Goal: Transaction & Acquisition: Purchase product/service

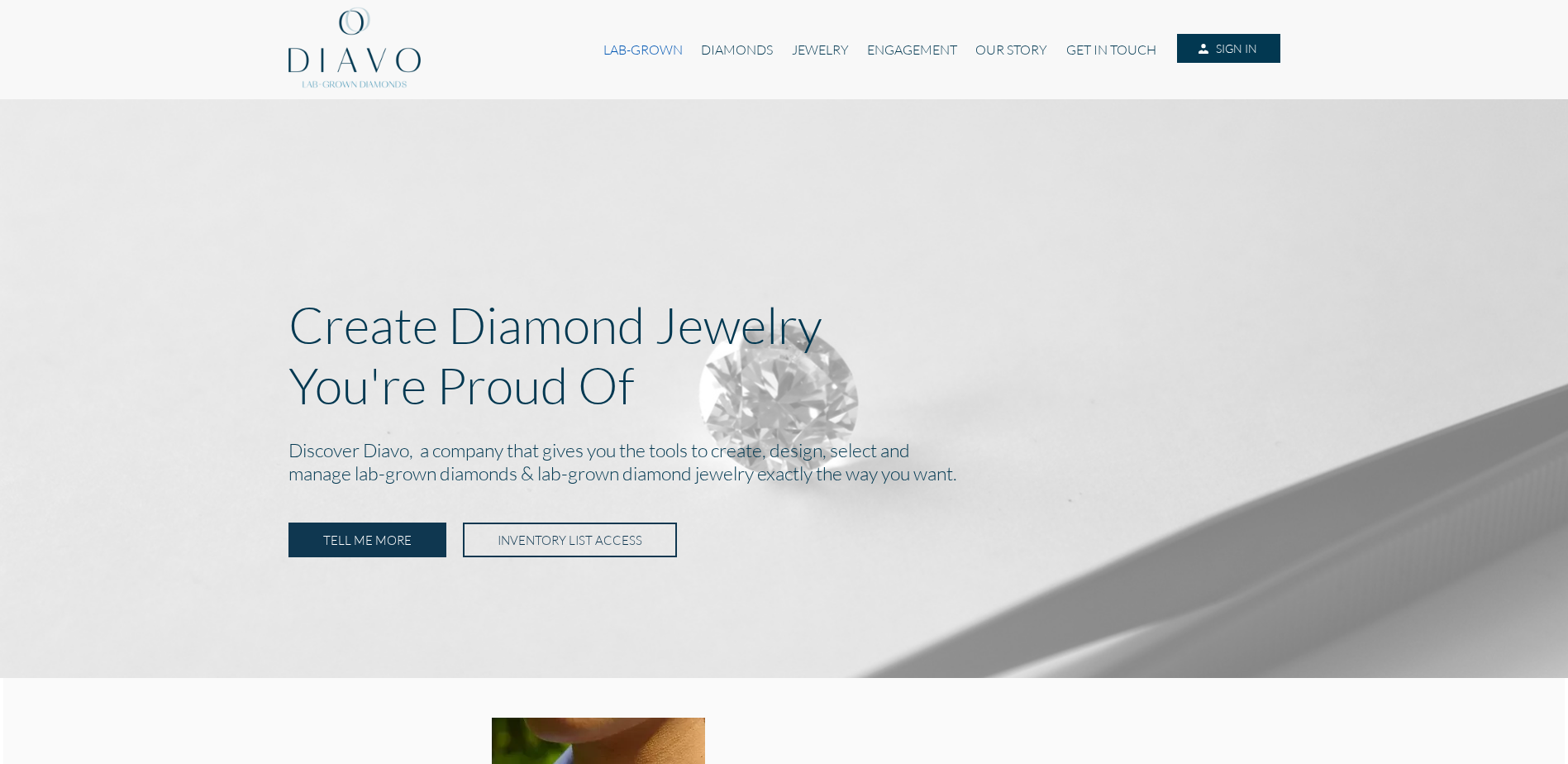
click at [642, 55] on link "LAB-GROWN" at bounding box center [643, 49] width 98 height 32
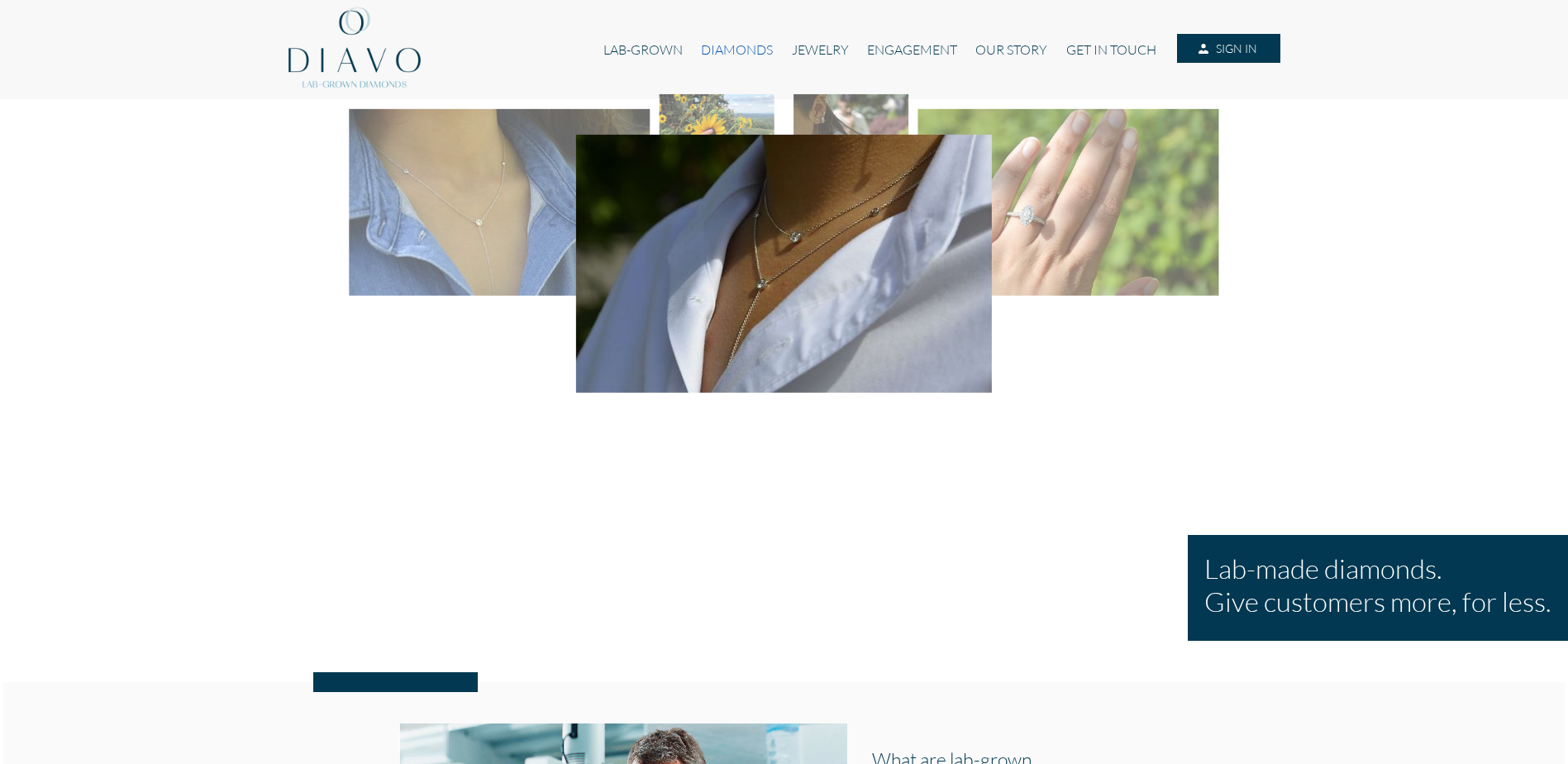
click at [727, 48] on link "DIAMONDS" at bounding box center [736, 49] width 90 height 32
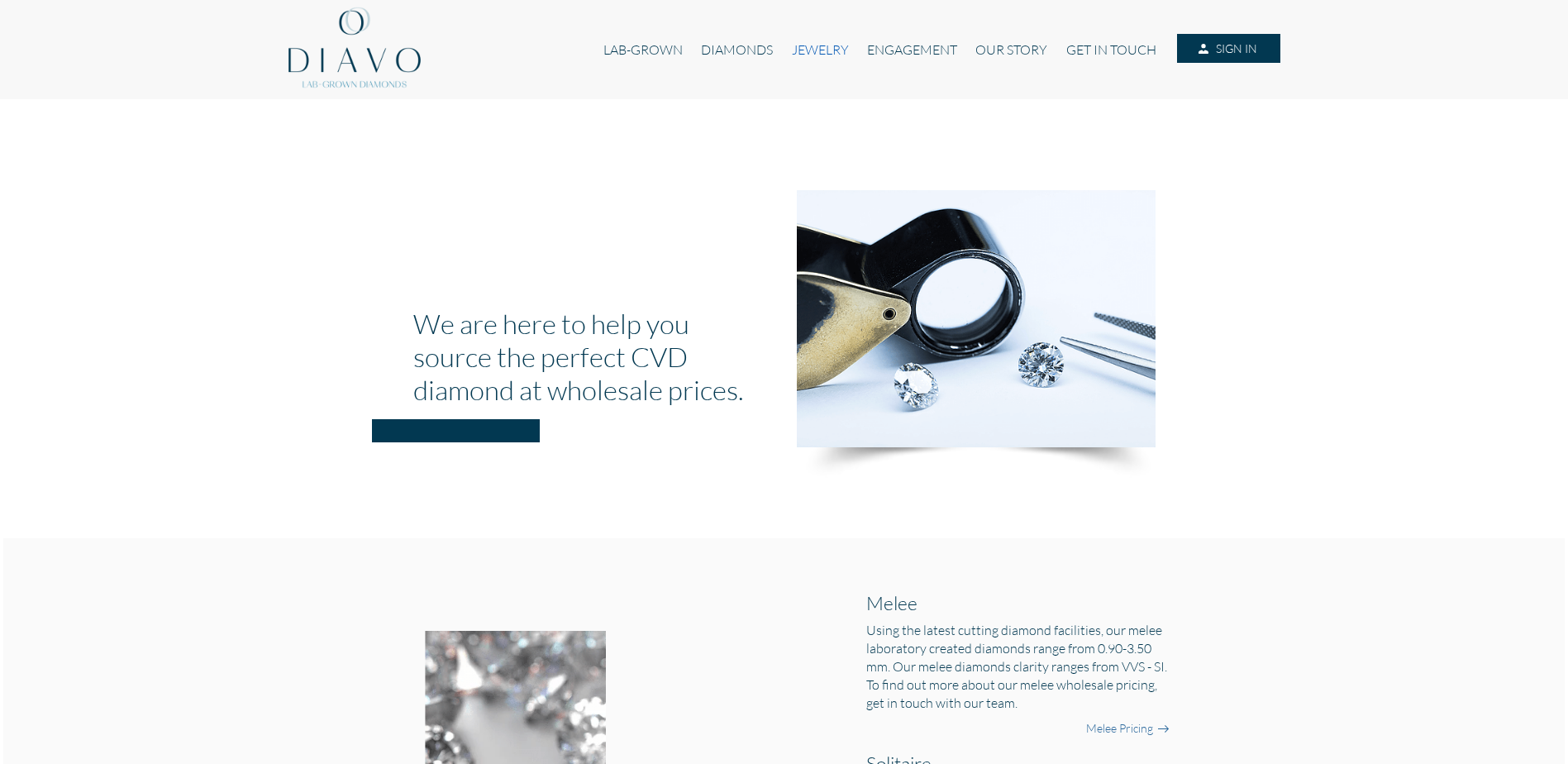
click at [813, 39] on link "JEWELRY" at bounding box center [819, 49] width 75 height 32
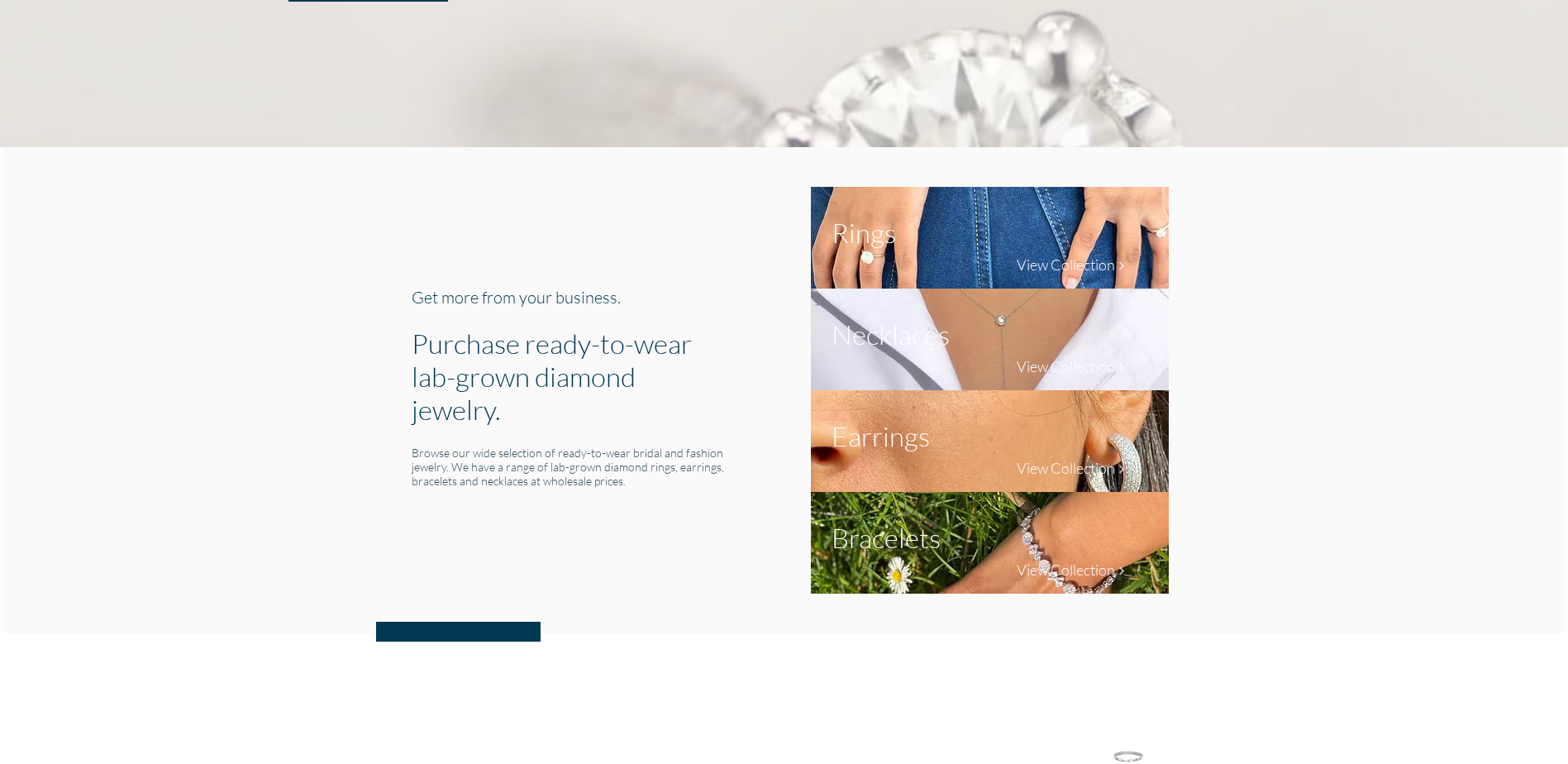
scroll to position [579, 0]
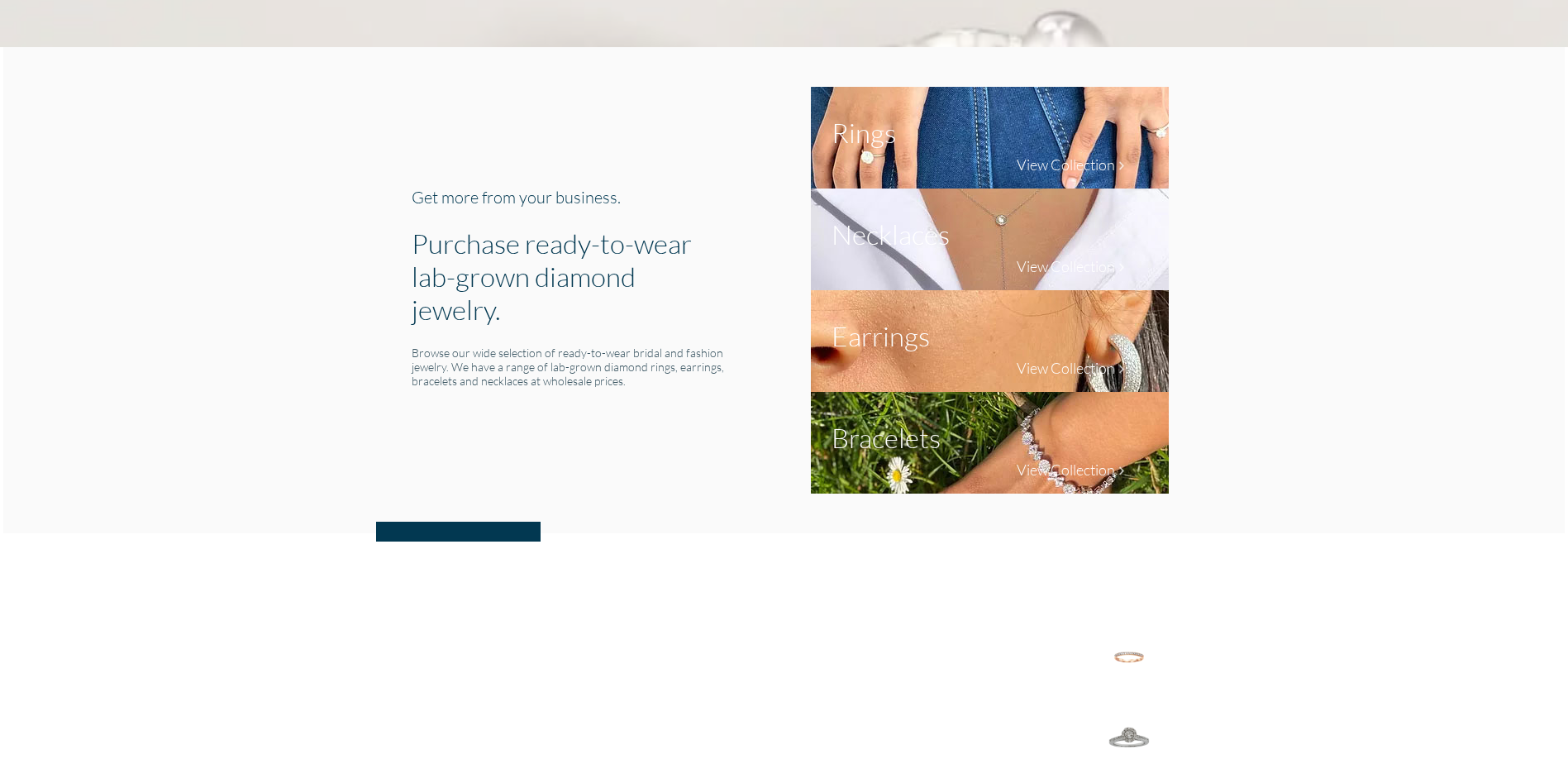
click at [1091, 269] on h4 "View Collection" at bounding box center [1065, 266] width 98 height 18
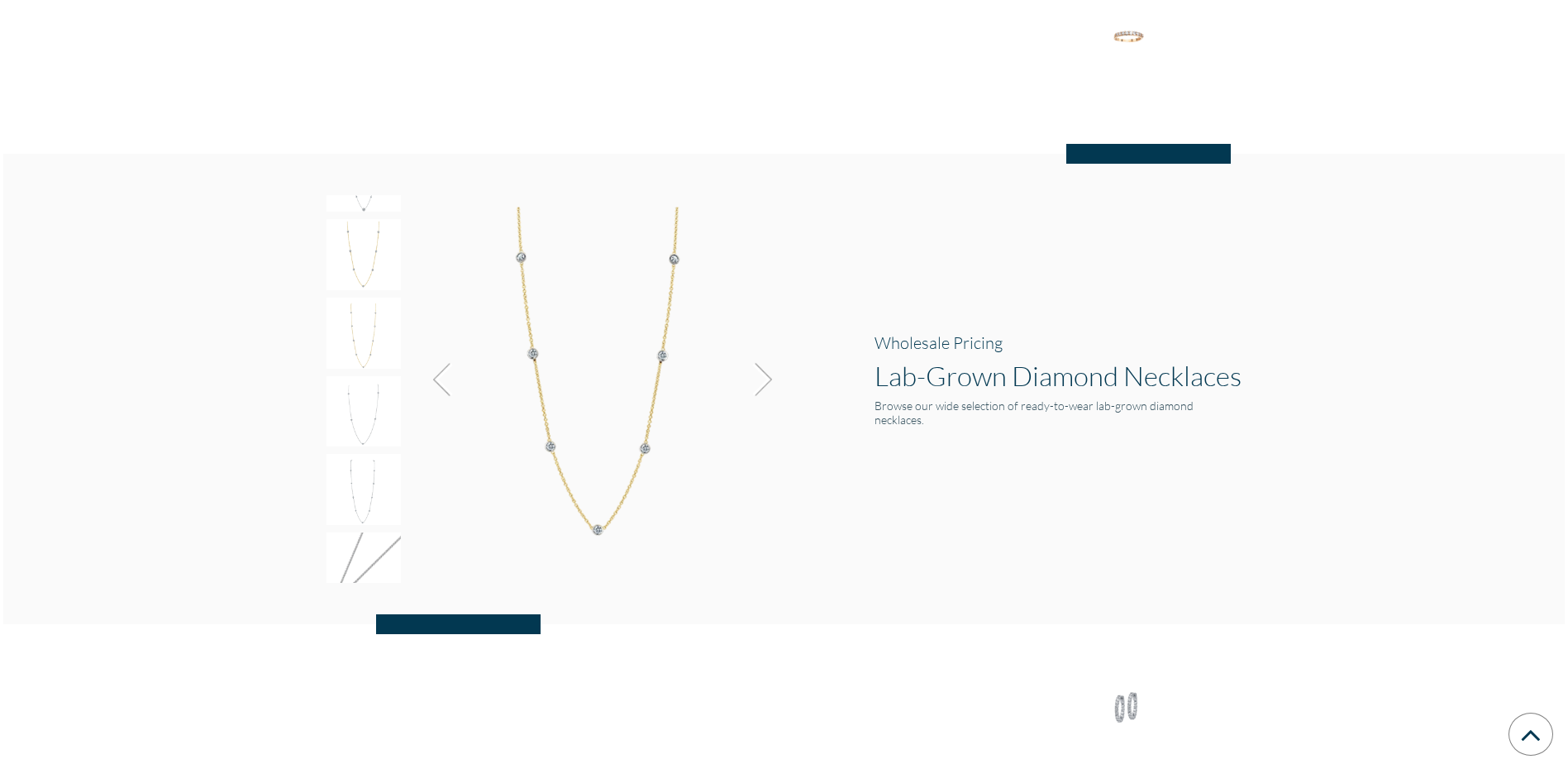
scroll to position [1679, 0]
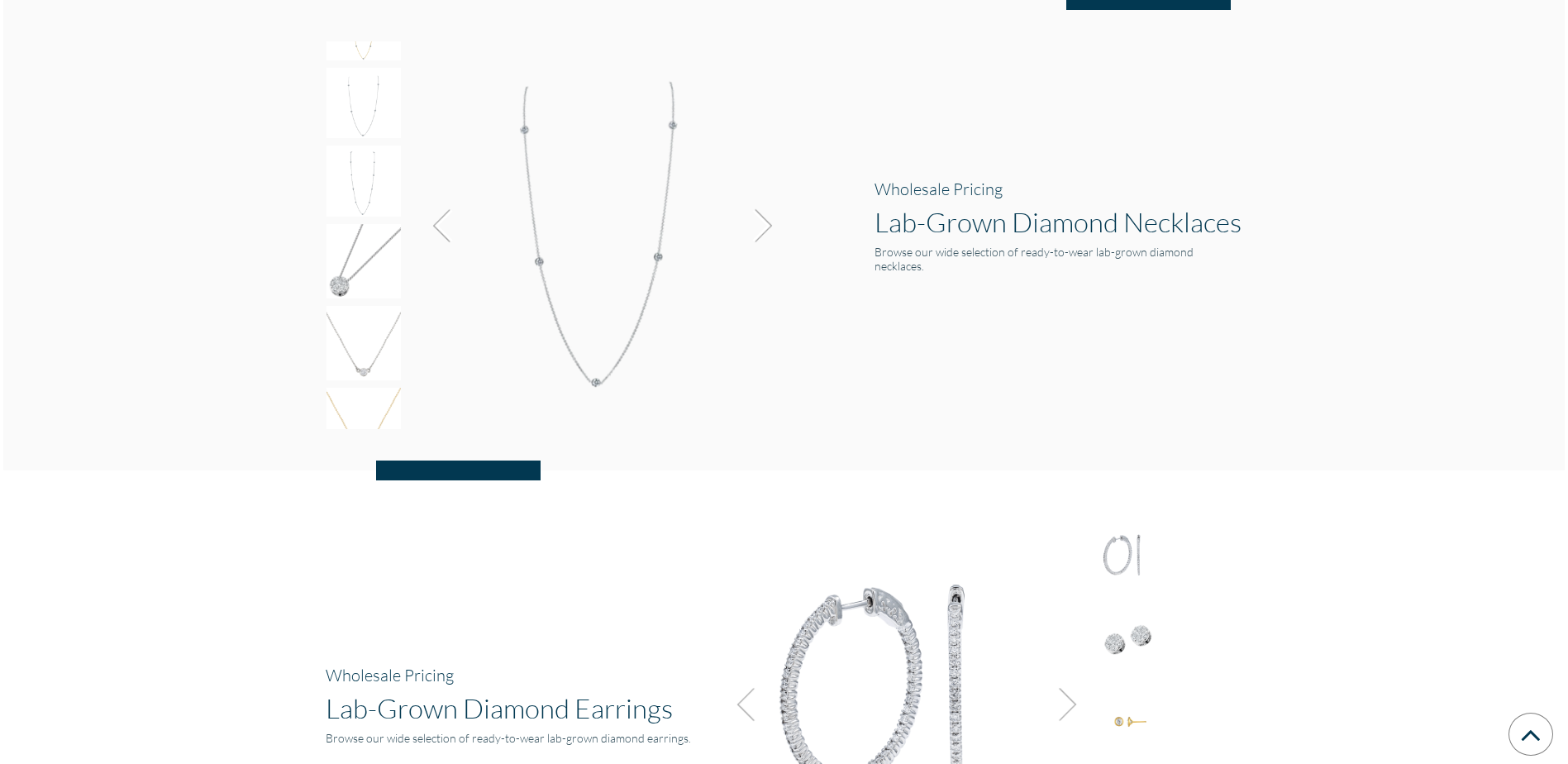
click at [485, 474] on div "Wholesale Pricing Lab-Grown Diamond Earrings Browse our wide selection of ready…" at bounding box center [784, 714] width 1561 height 488
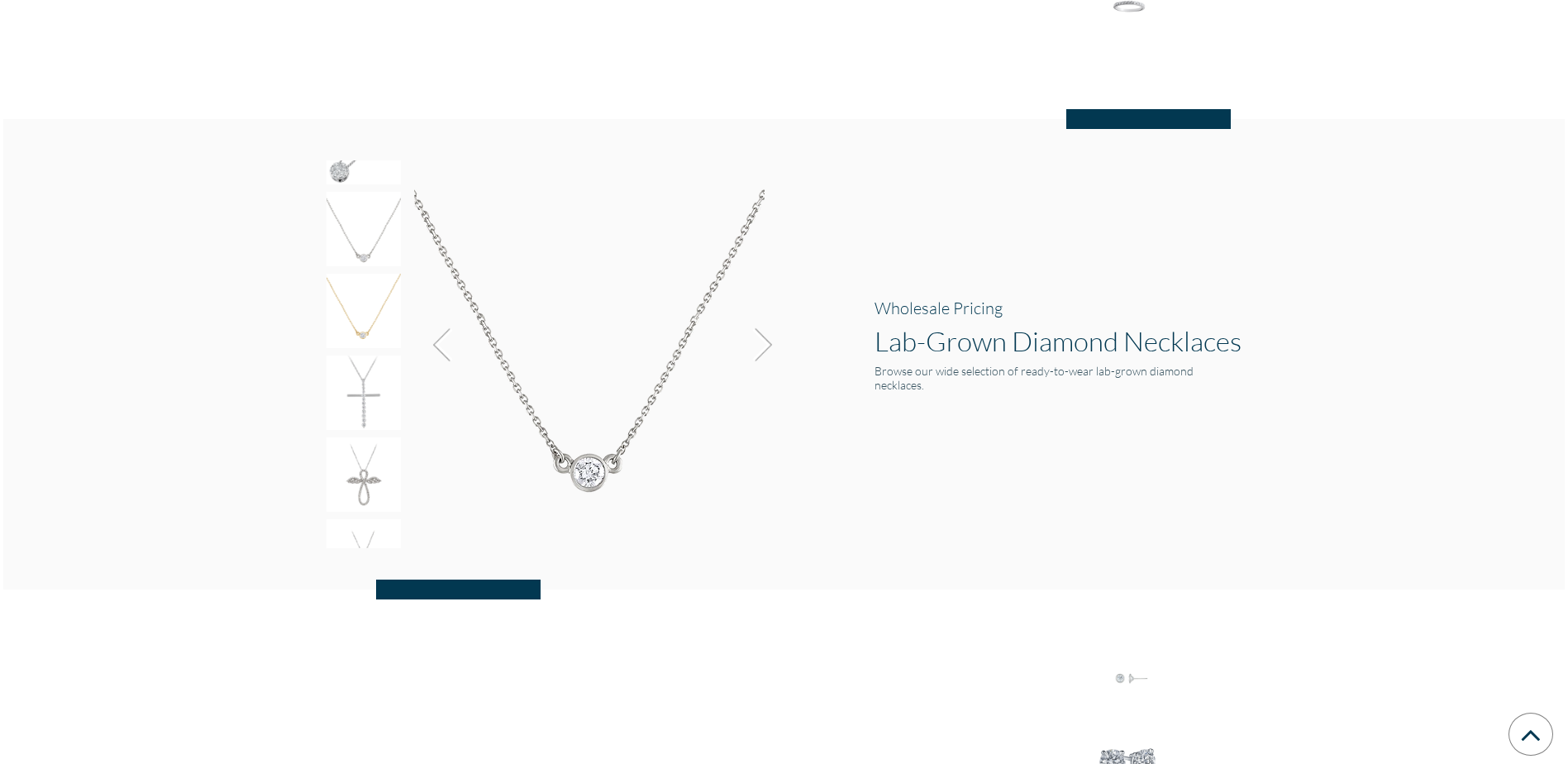
scroll to position [1596, 0]
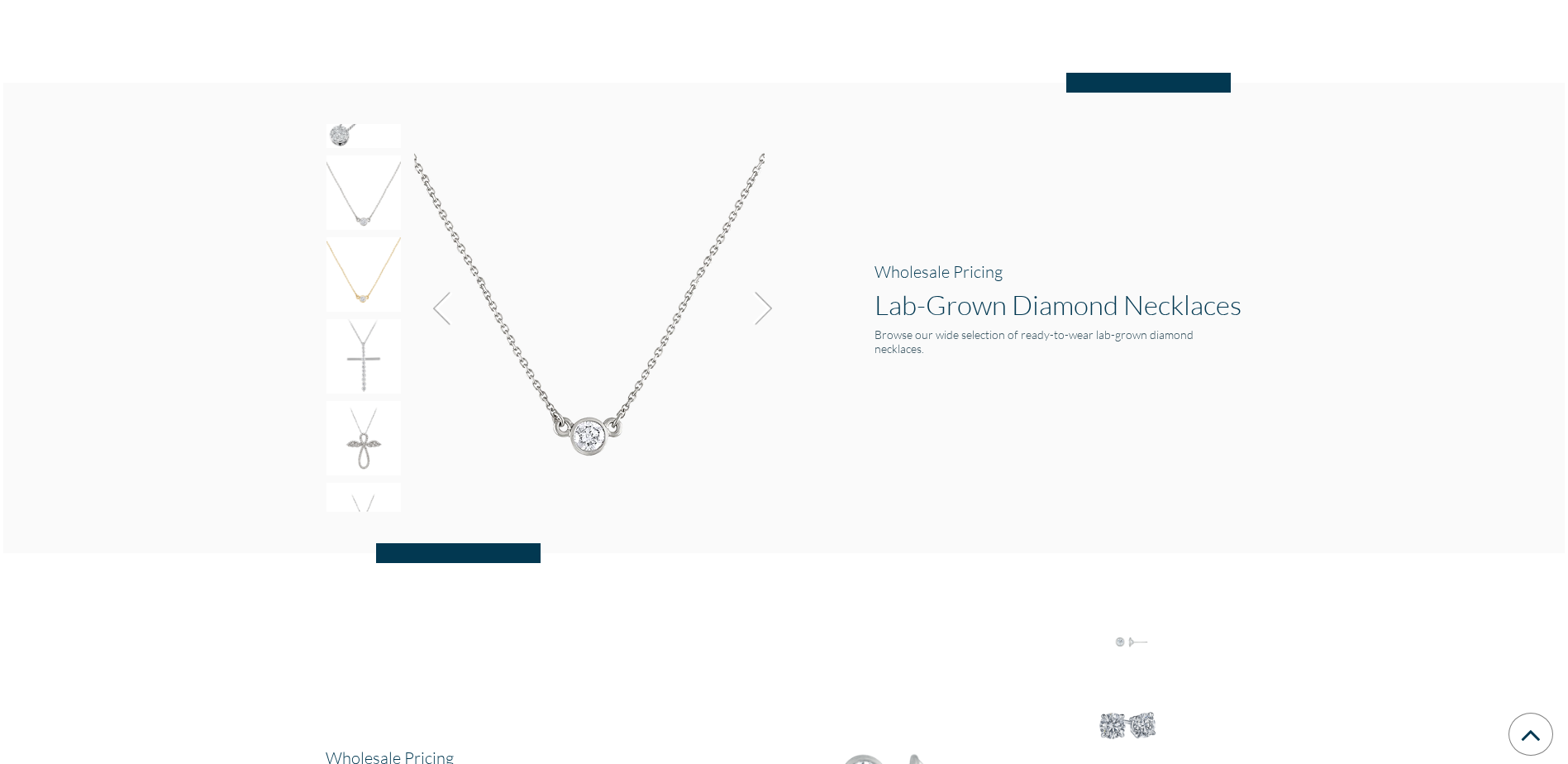
click at [768, 308] on img at bounding box center [758, 308] width 45 height 45
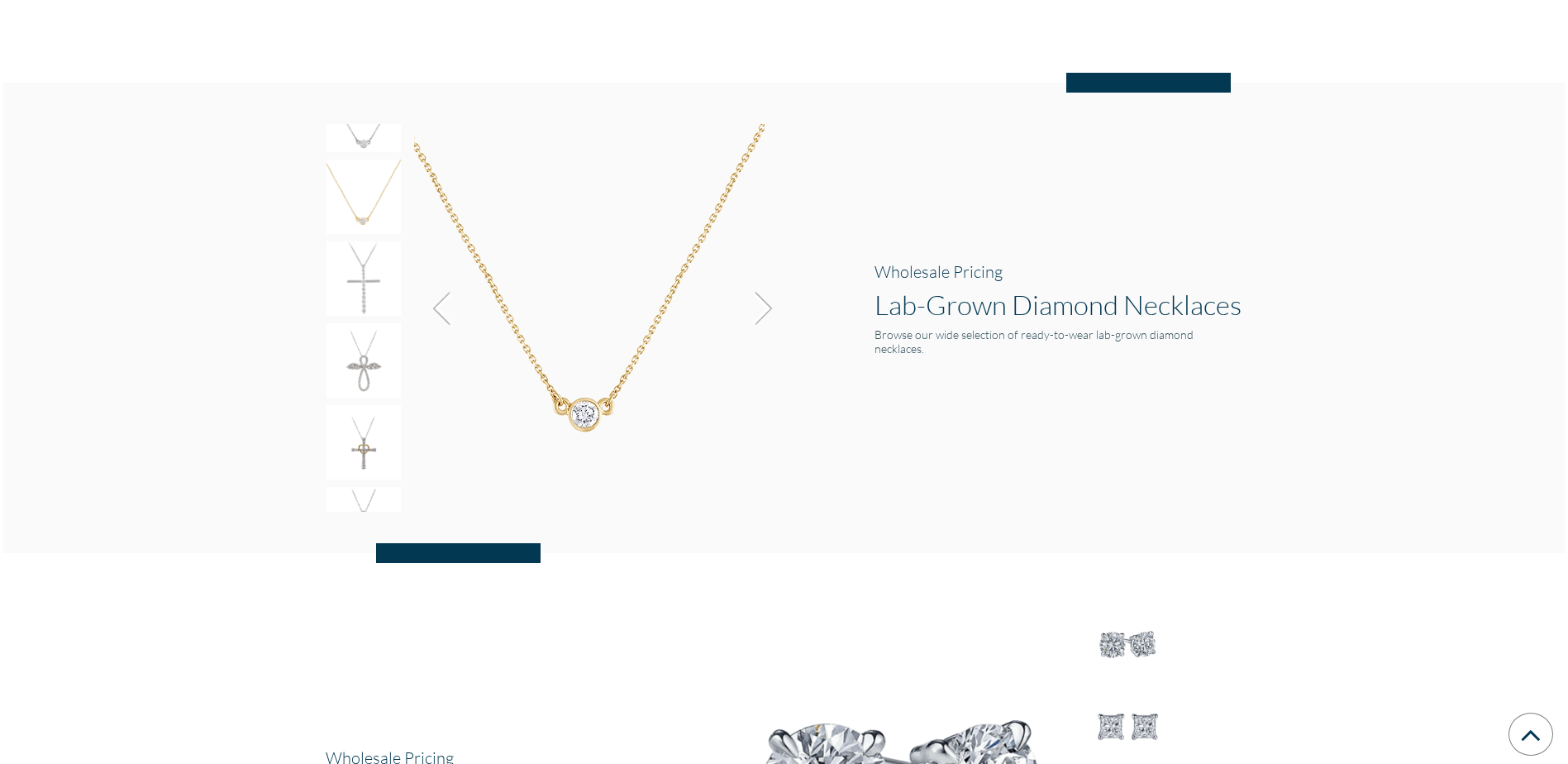
click at [768, 309] on img at bounding box center [758, 308] width 45 height 45
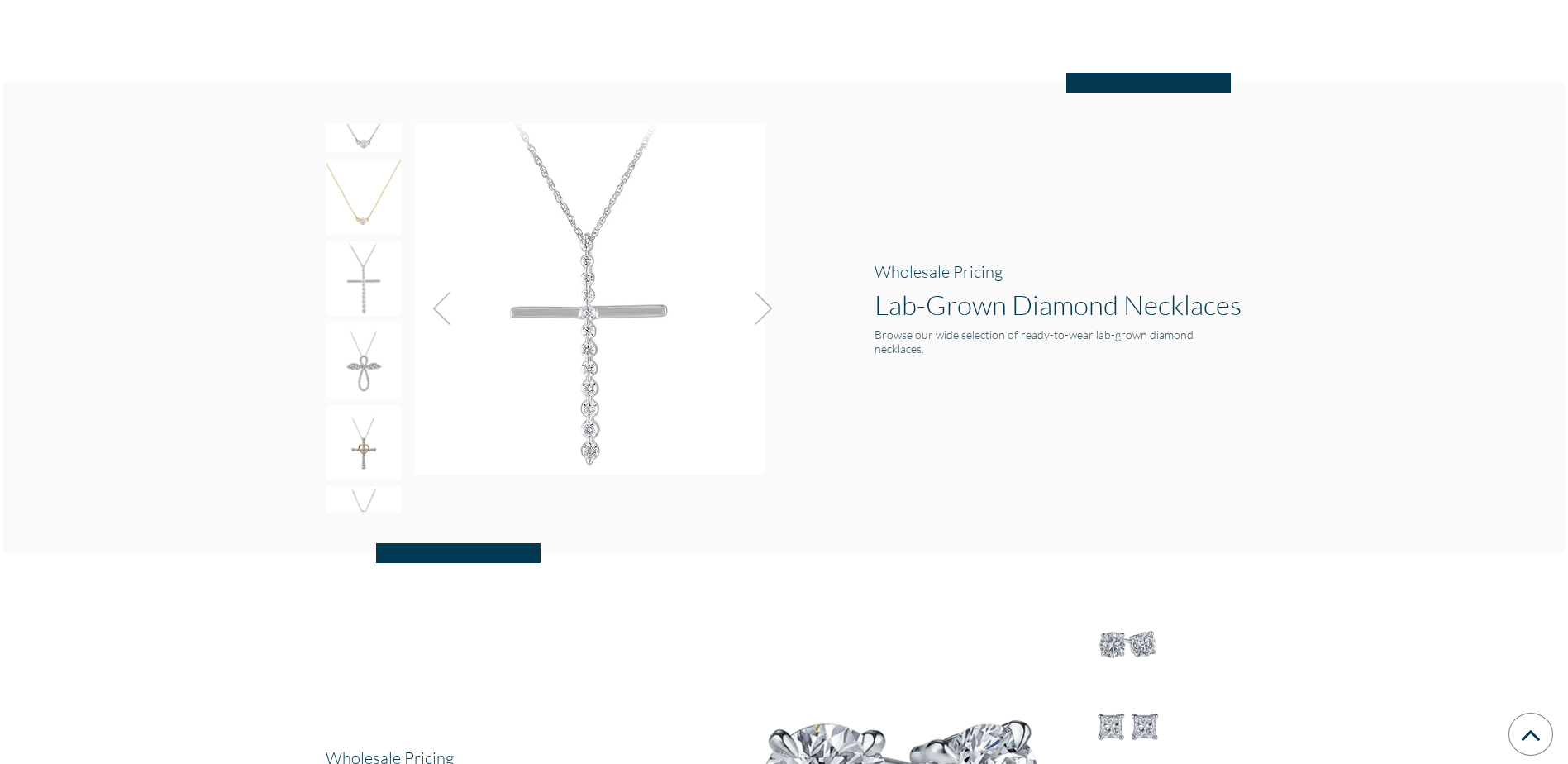
click at [768, 309] on img at bounding box center [758, 308] width 45 height 45
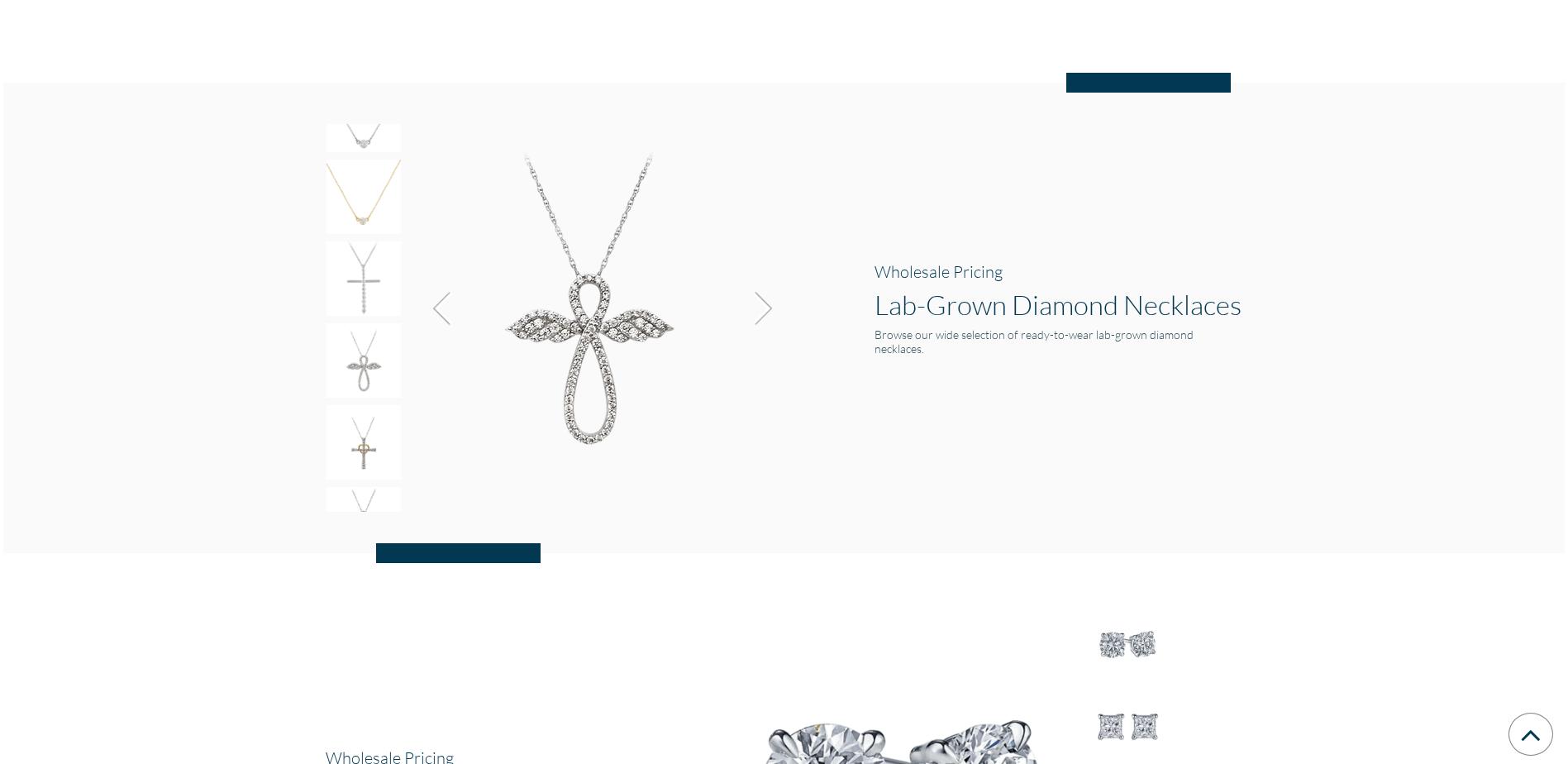
click at [768, 309] on img at bounding box center [758, 308] width 45 height 45
click at [768, 311] on img at bounding box center [758, 308] width 45 height 45
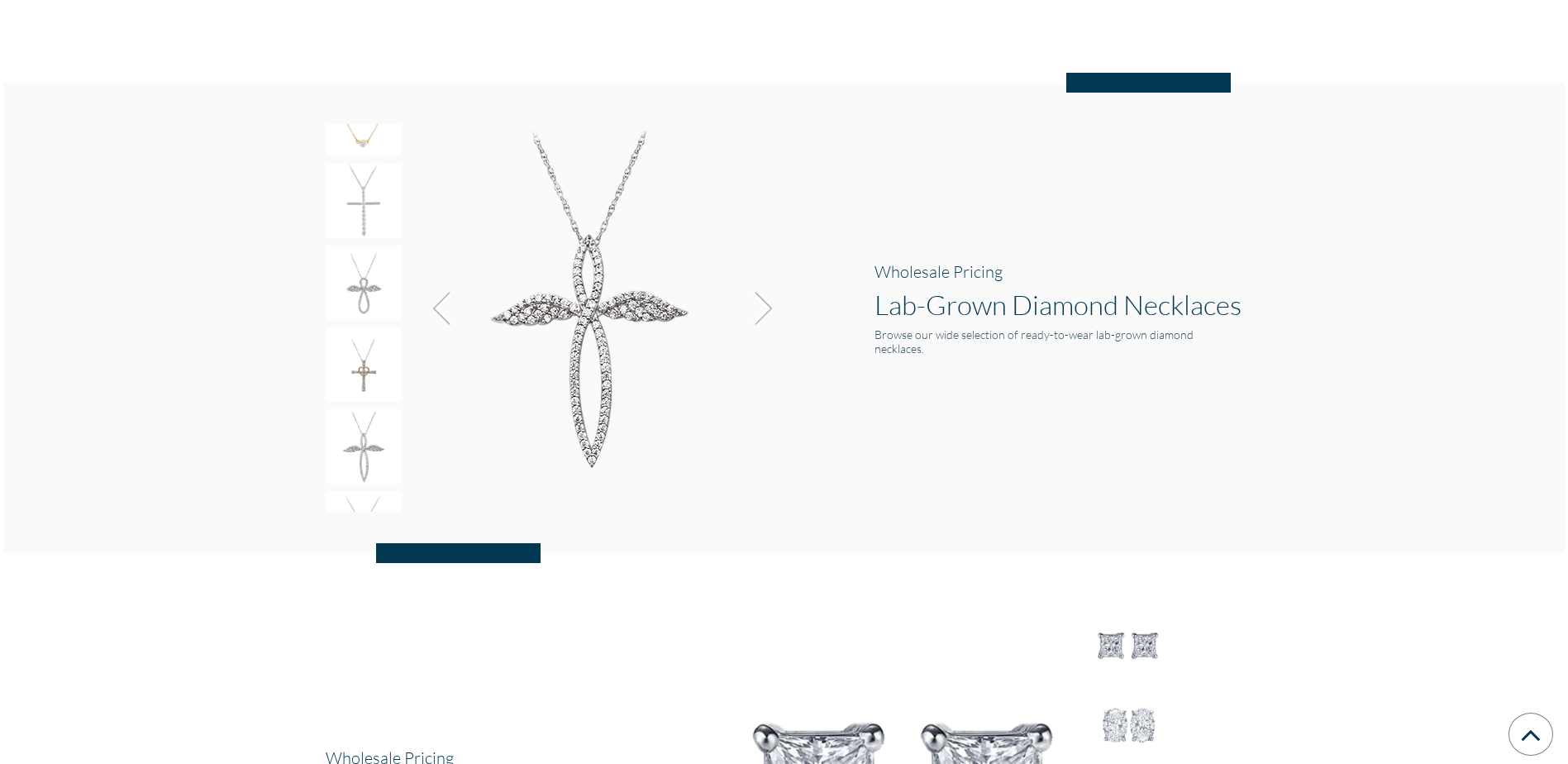
click at [768, 311] on img at bounding box center [758, 308] width 45 height 45
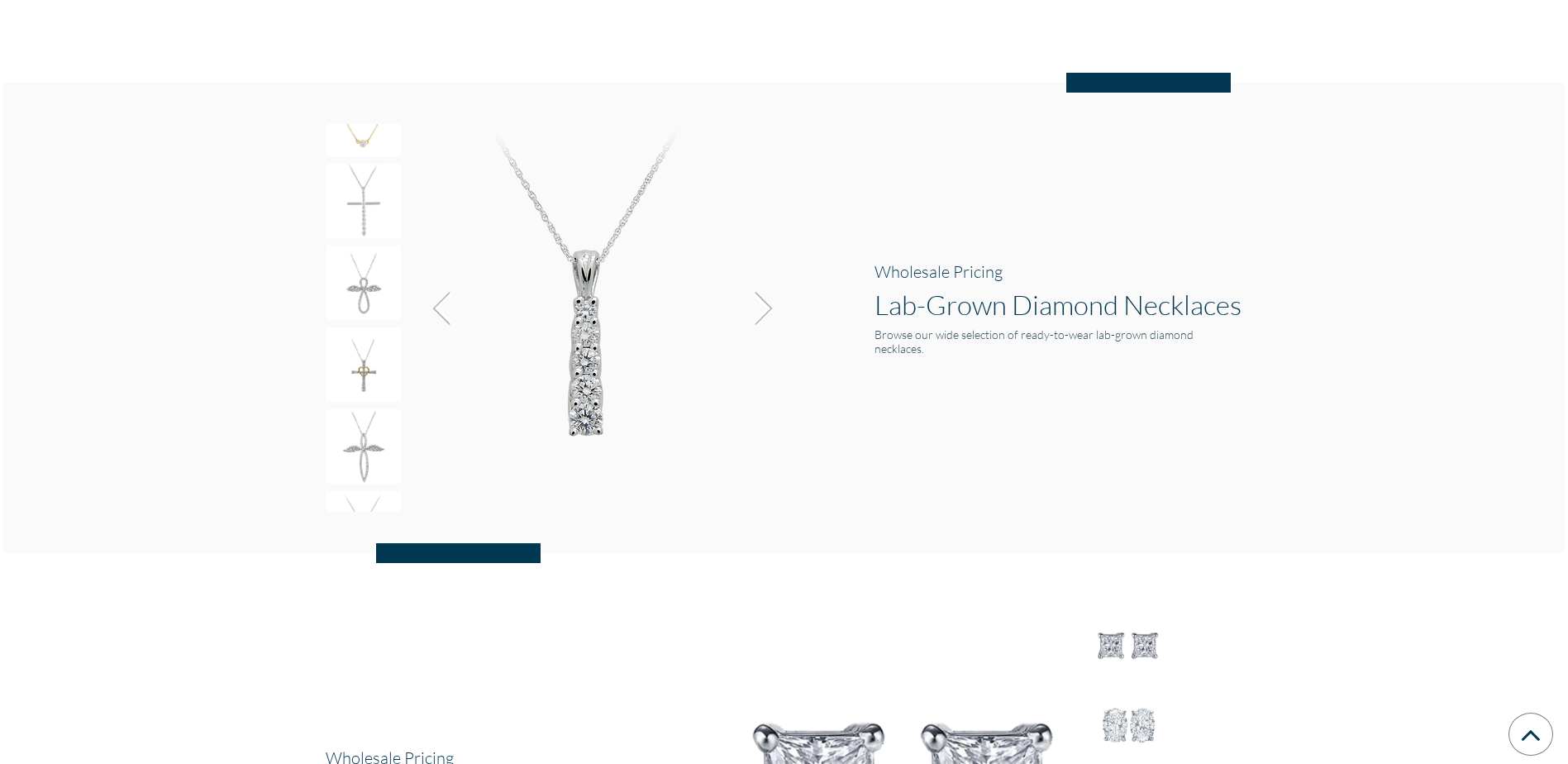
click at [768, 311] on img at bounding box center [758, 308] width 45 height 45
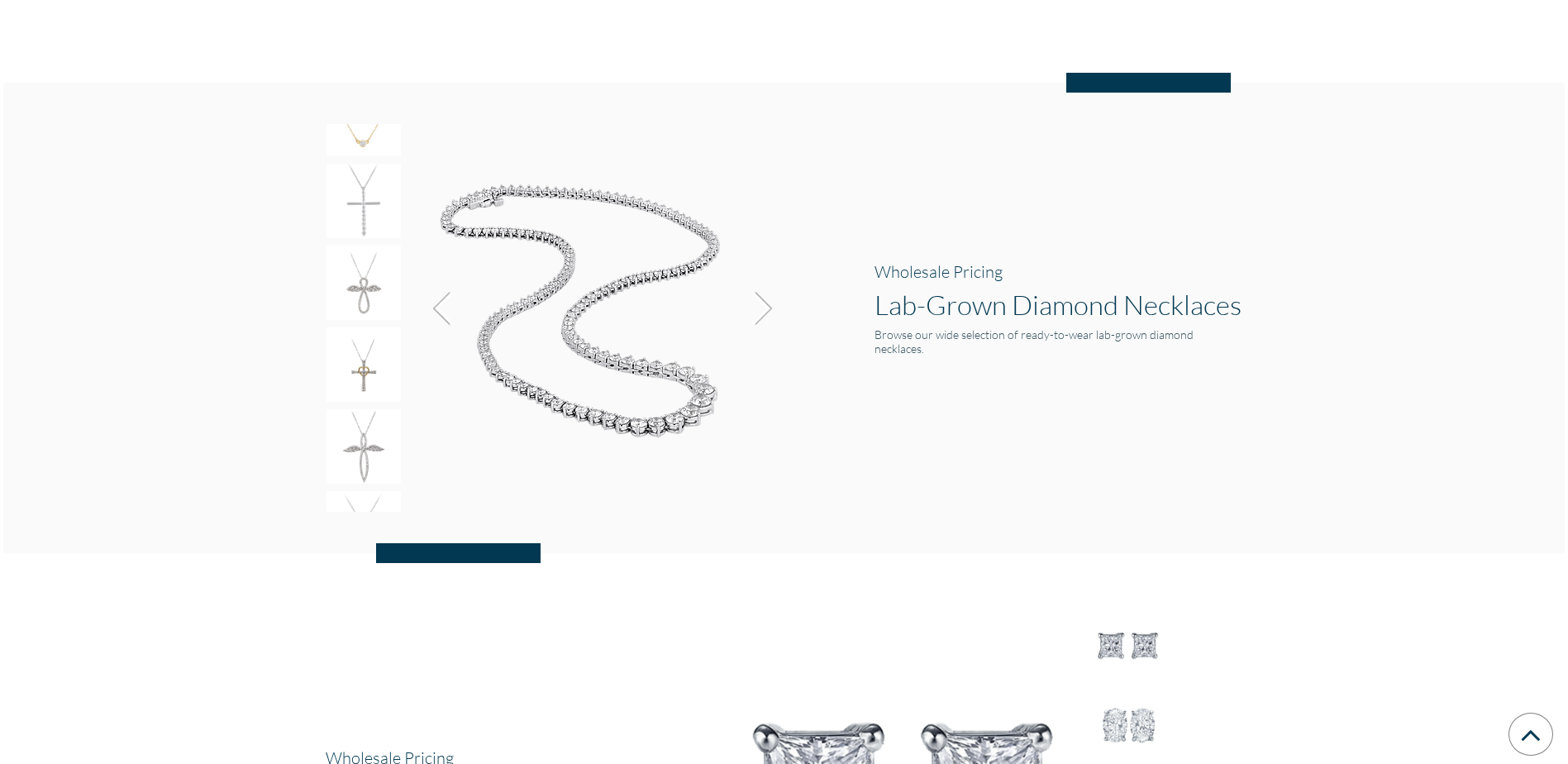
click at [769, 311] on img at bounding box center [758, 308] width 45 height 45
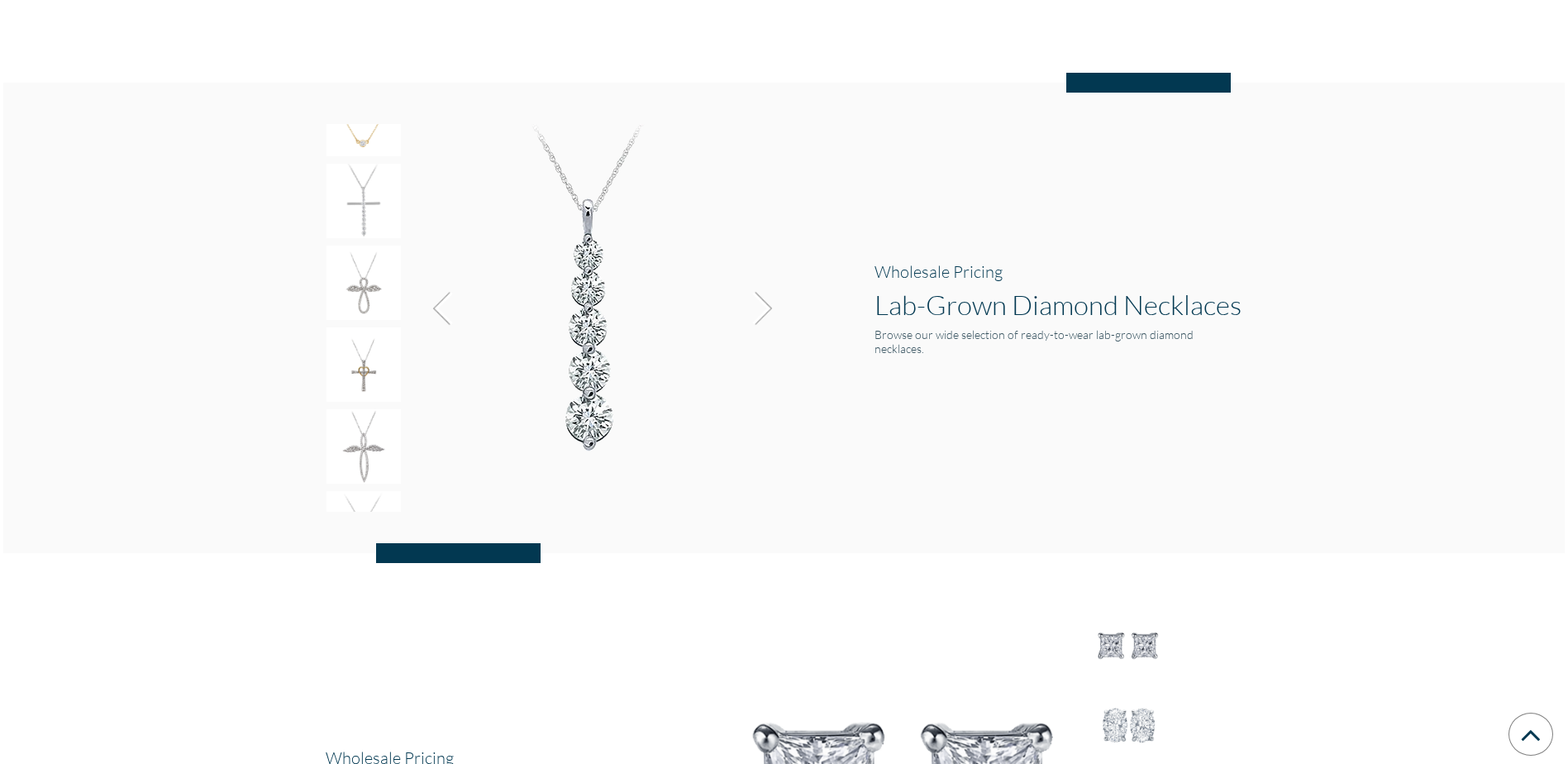
click at [769, 311] on img at bounding box center [758, 308] width 45 height 45
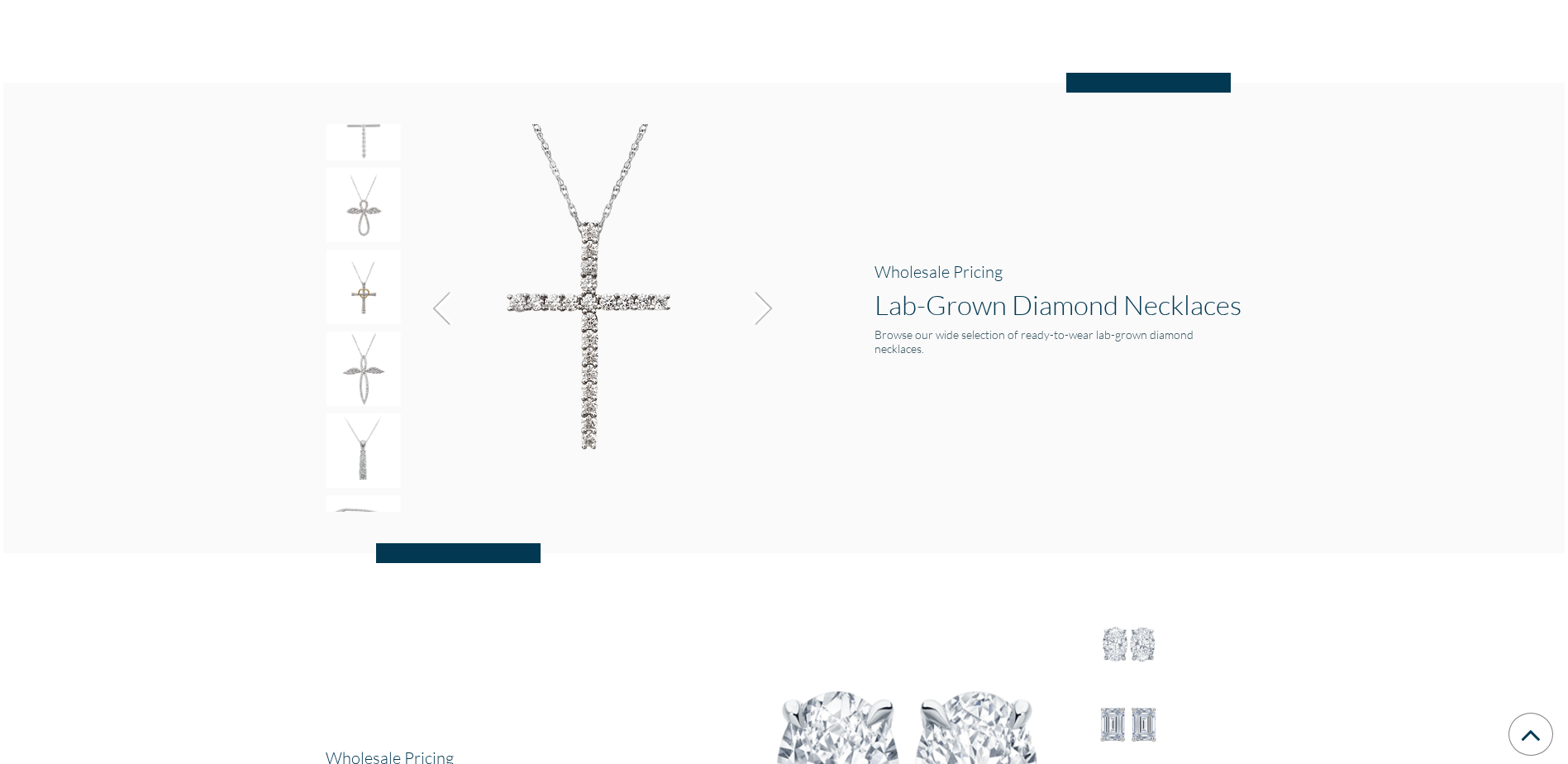
click at [769, 311] on img at bounding box center [758, 308] width 45 height 45
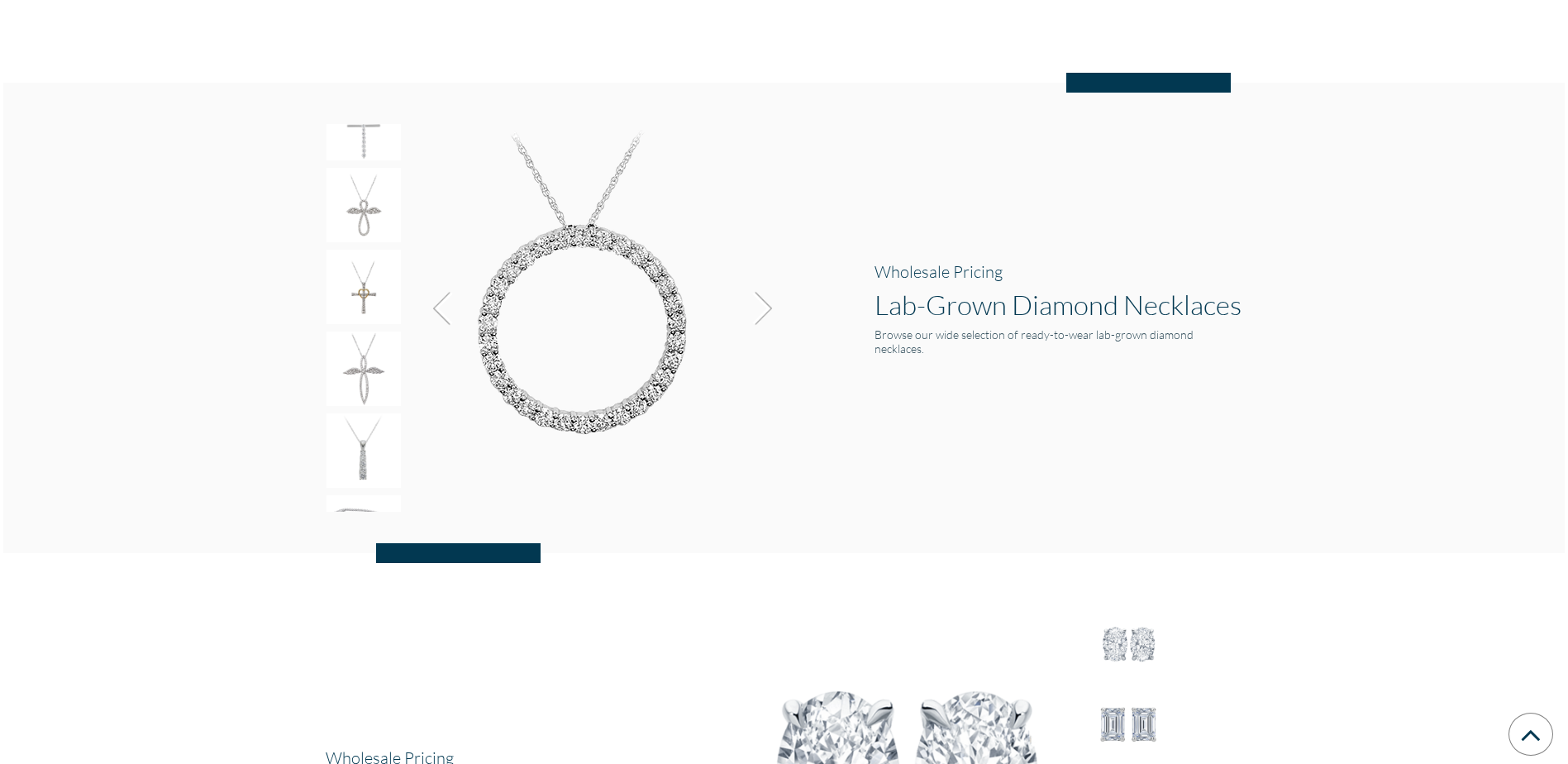
click at [769, 311] on img at bounding box center [758, 308] width 45 height 45
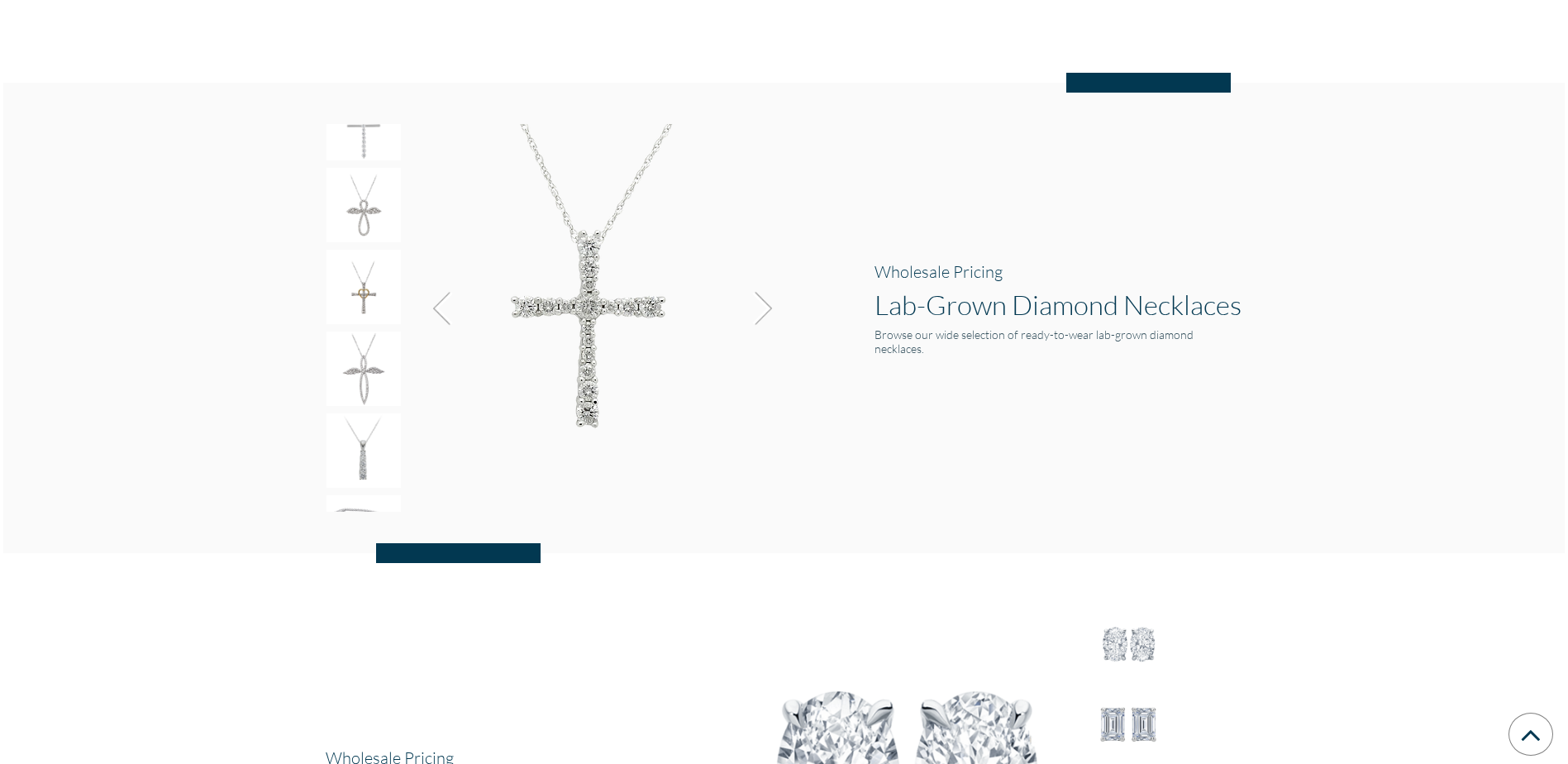
click at [769, 311] on img at bounding box center [758, 308] width 45 height 45
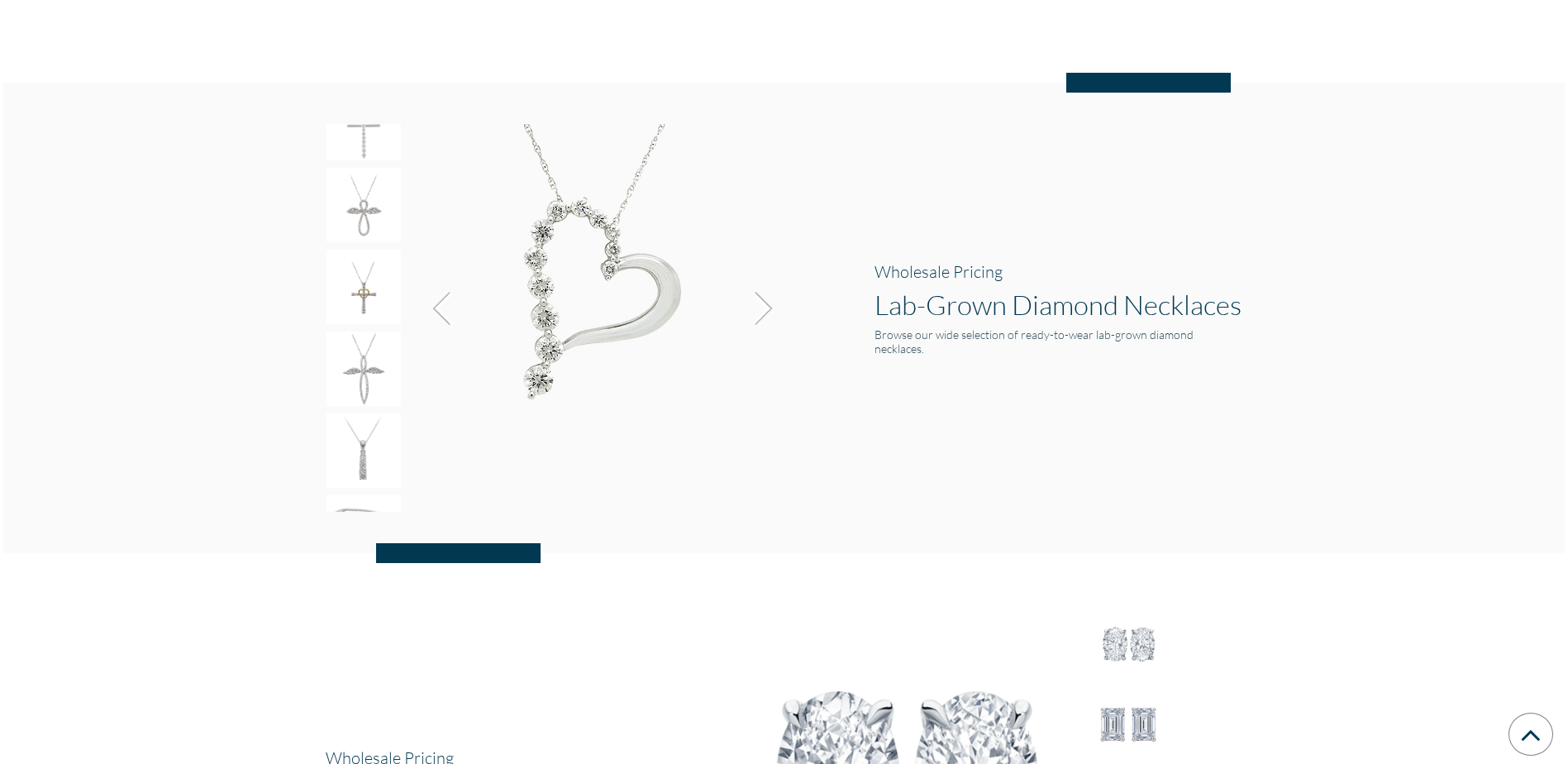
click at [769, 311] on img at bounding box center [758, 308] width 45 height 45
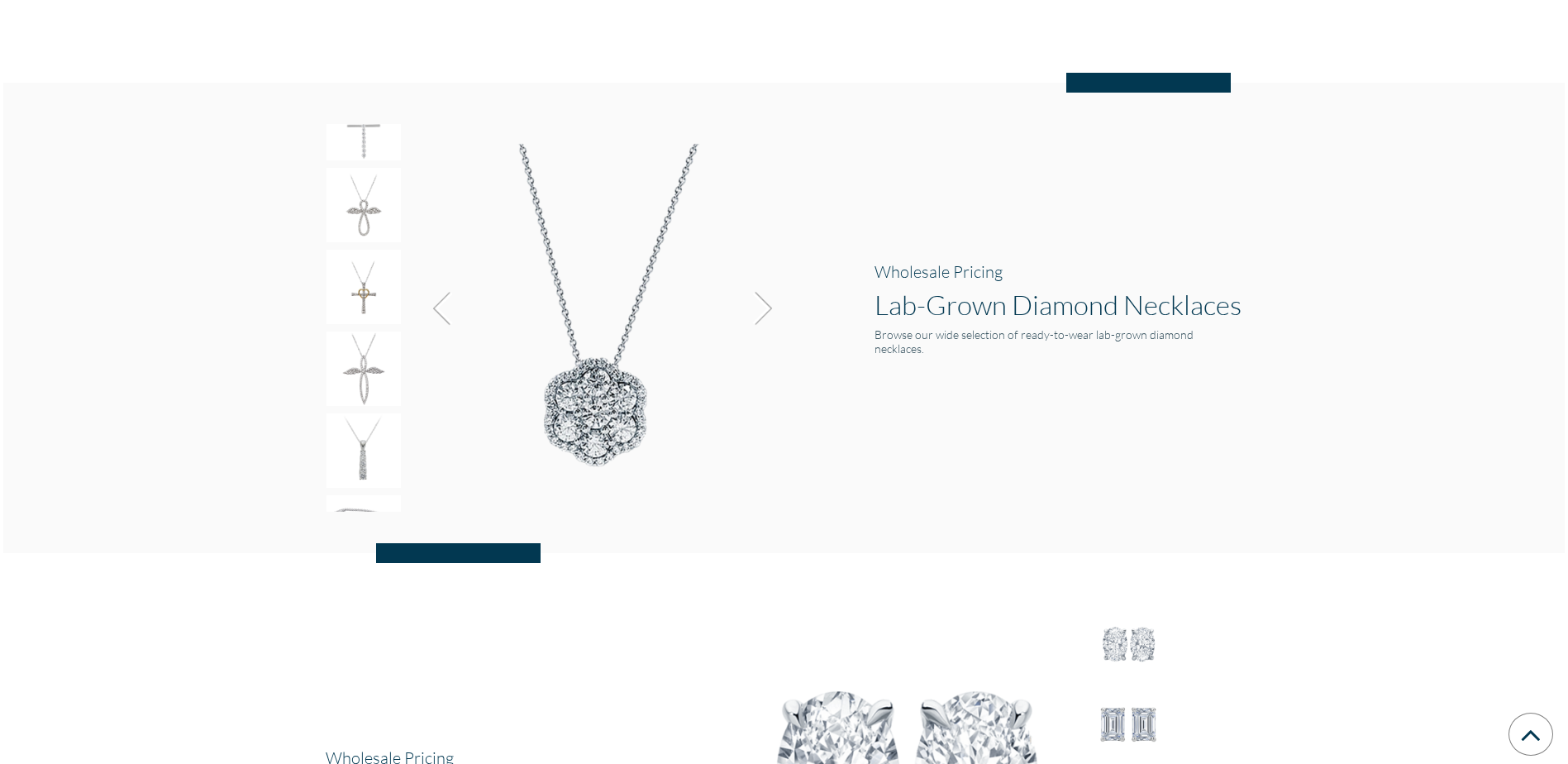
click at [769, 311] on img at bounding box center [758, 308] width 45 height 45
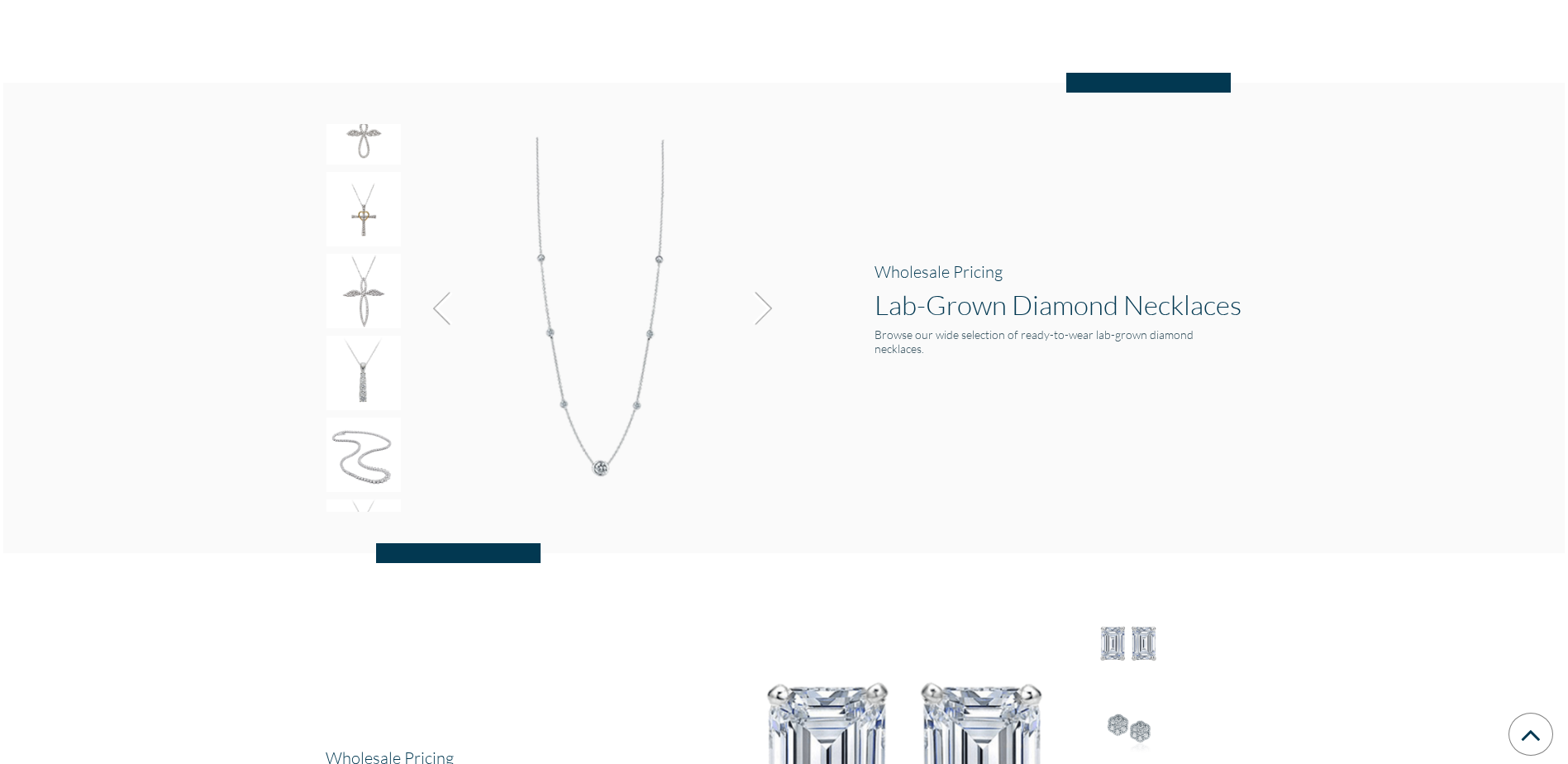
click at [769, 311] on img at bounding box center [758, 308] width 45 height 45
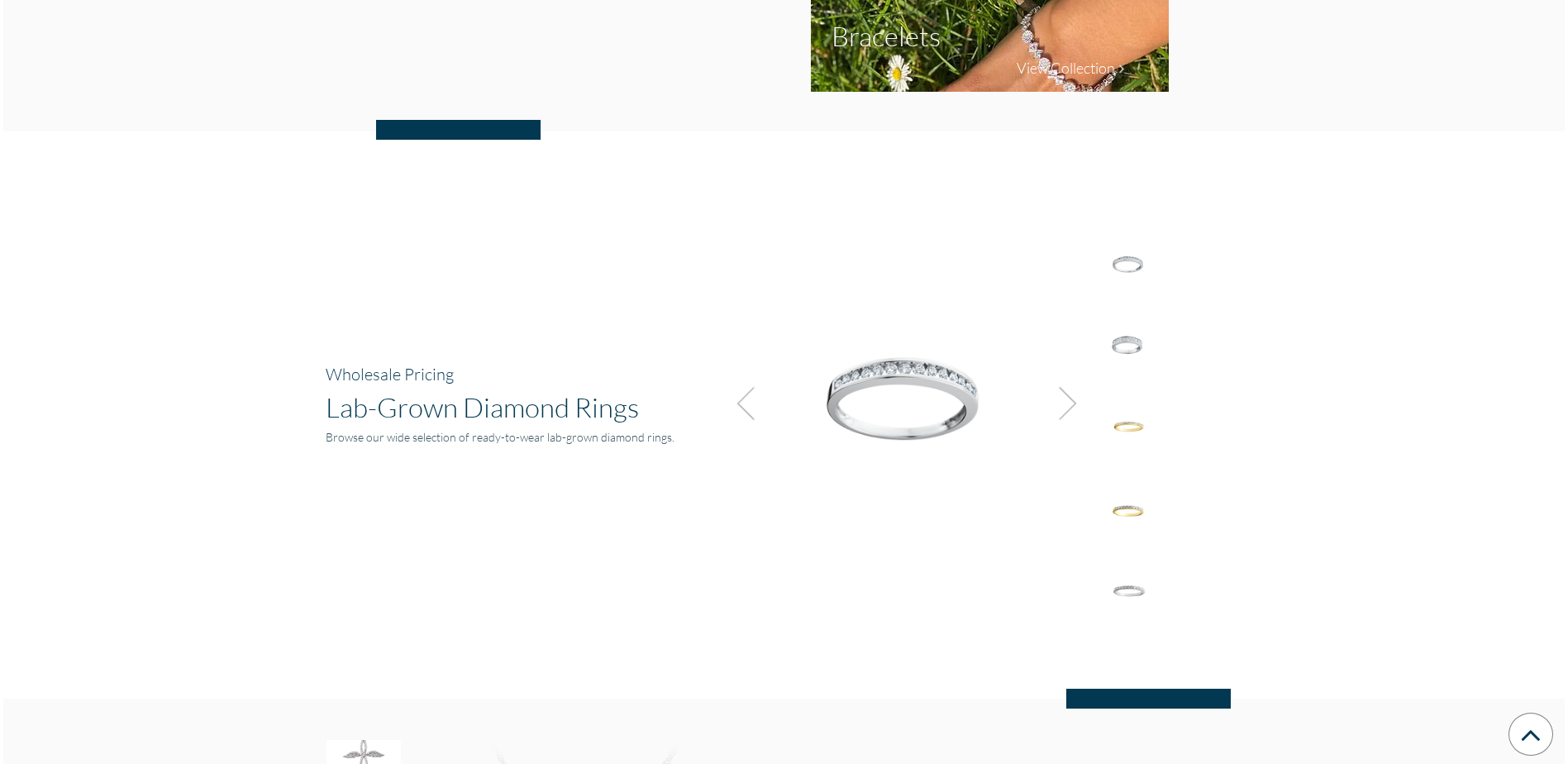
scroll to position [687, 0]
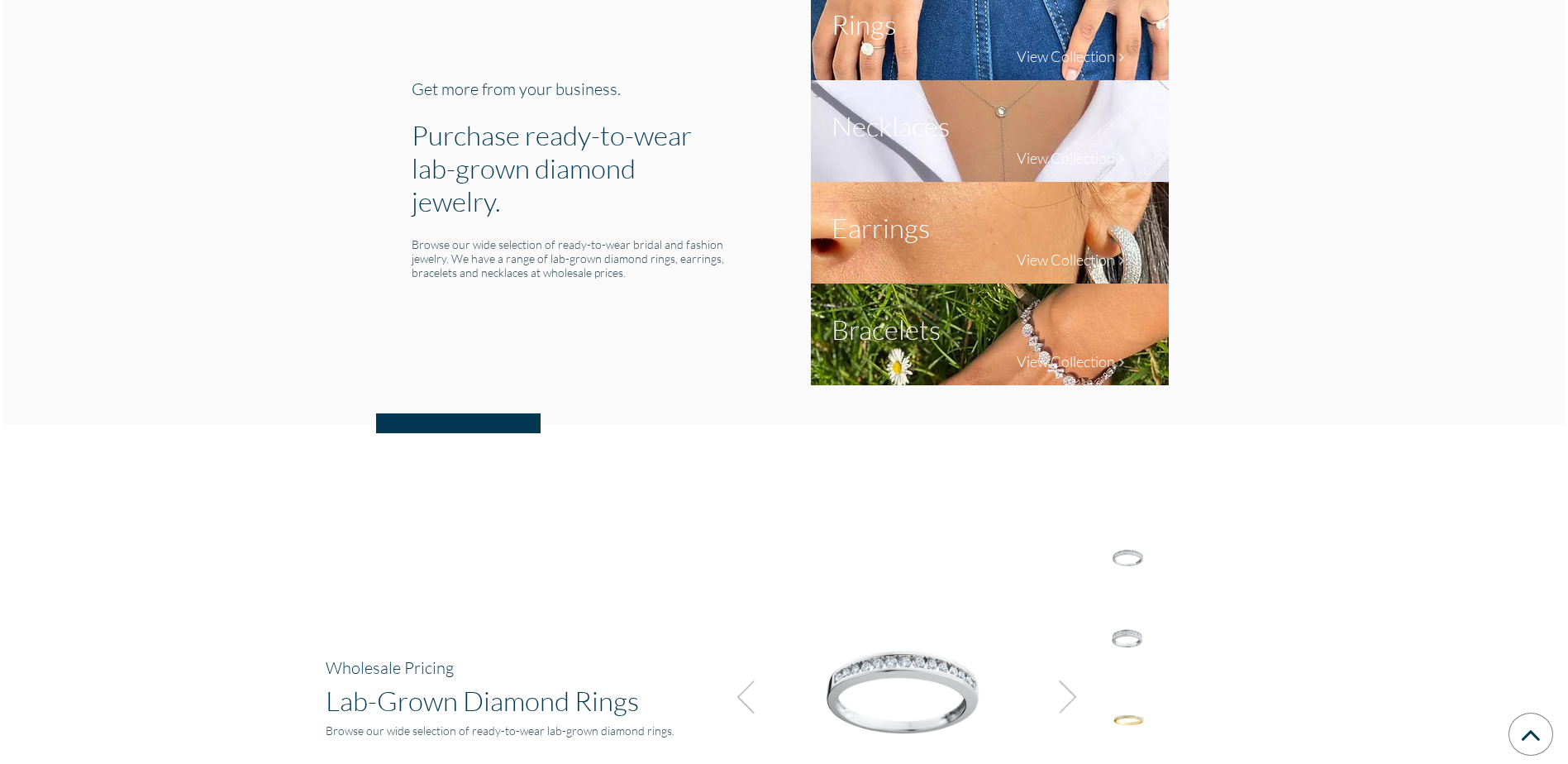
click at [1077, 345] on img at bounding box center [990, 334] width 358 height 102
click at [1058, 367] on h4 "View Collection" at bounding box center [1065, 361] width 98 height 18
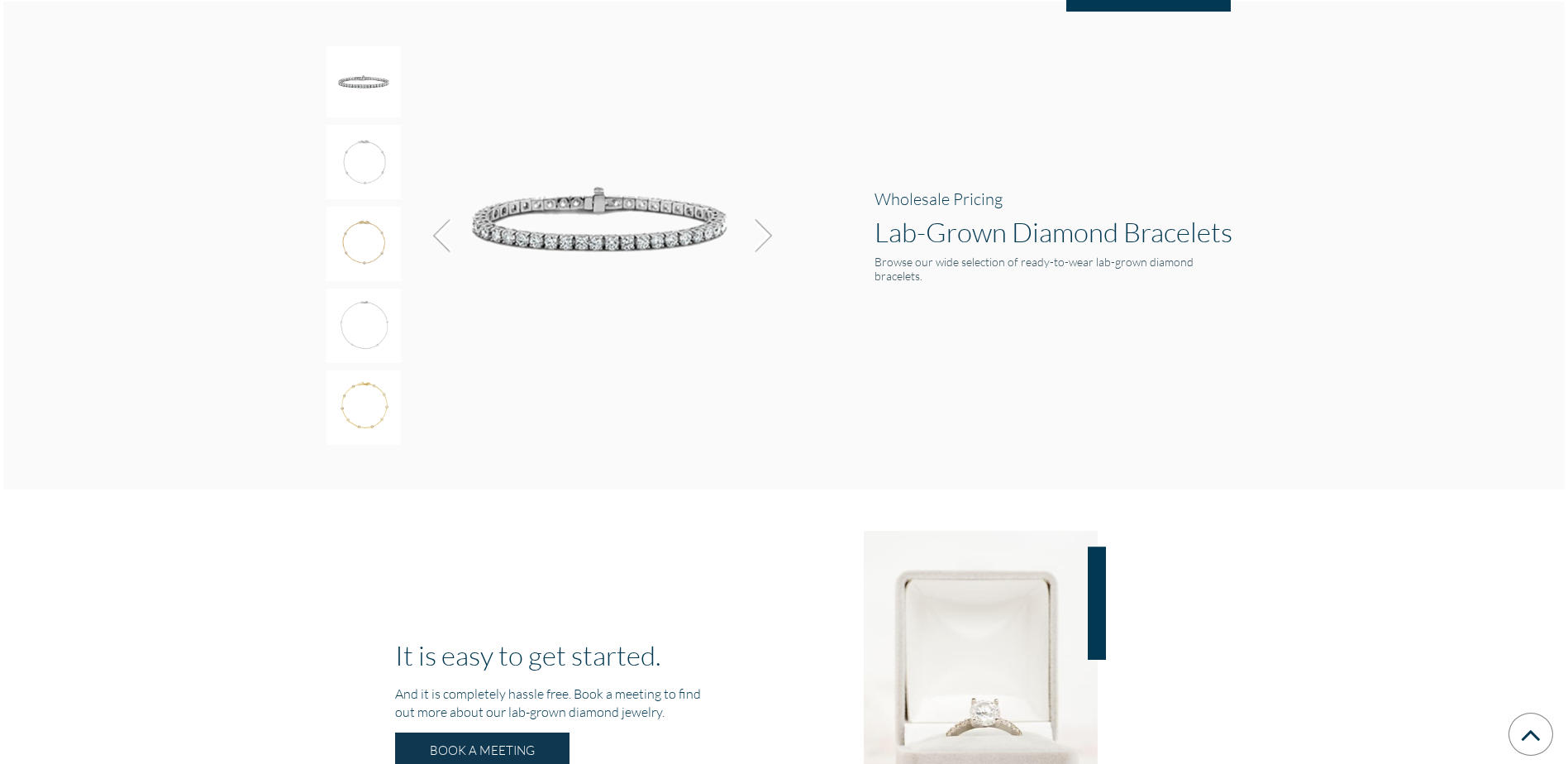
scroll to position [2679, 0]
click at [772, 237] on img at bounding box center [758, 234] width 45 height 45
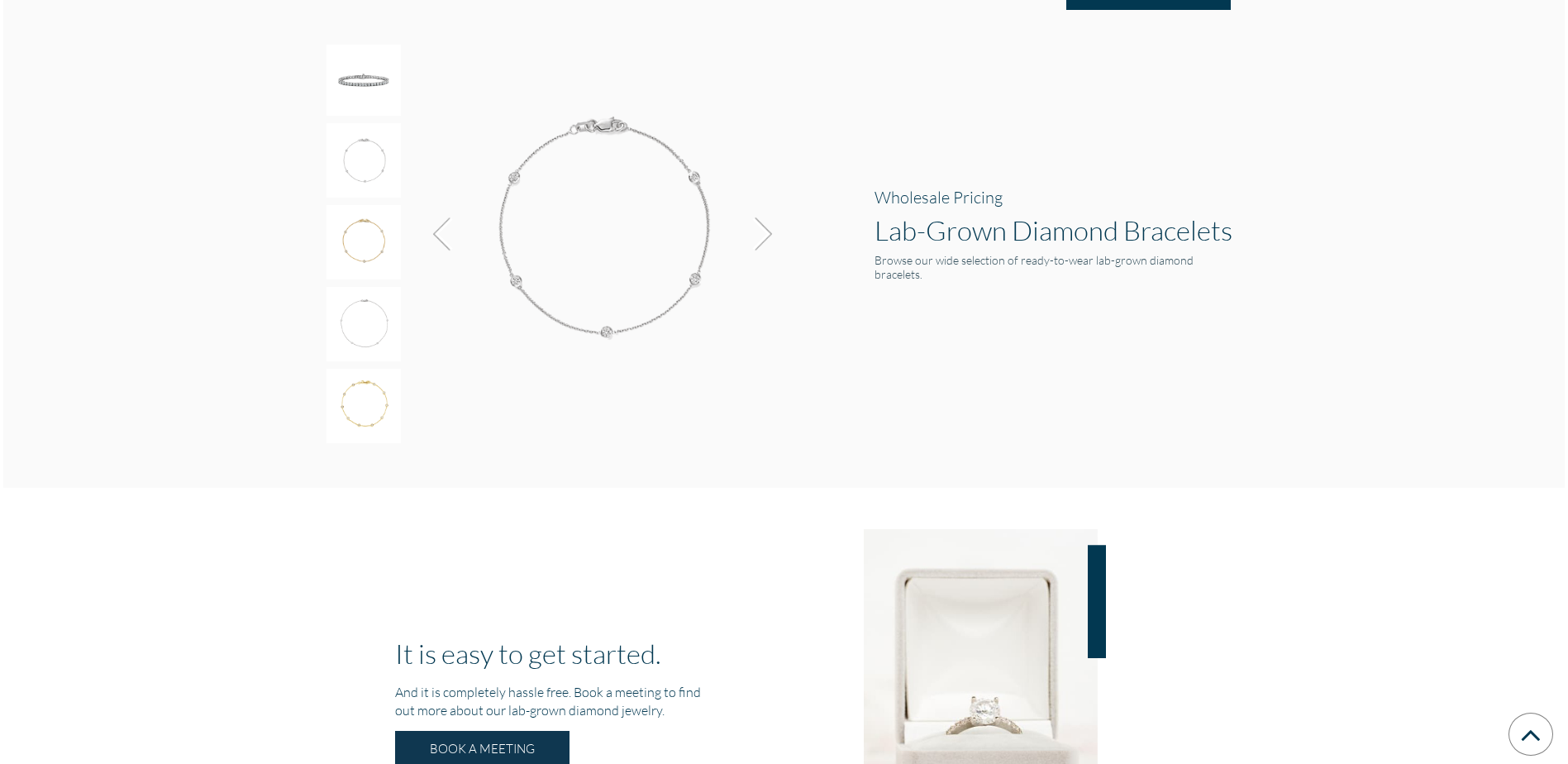
click at [772, 237] on img at bounding box center [758, 234] width 45 height 45
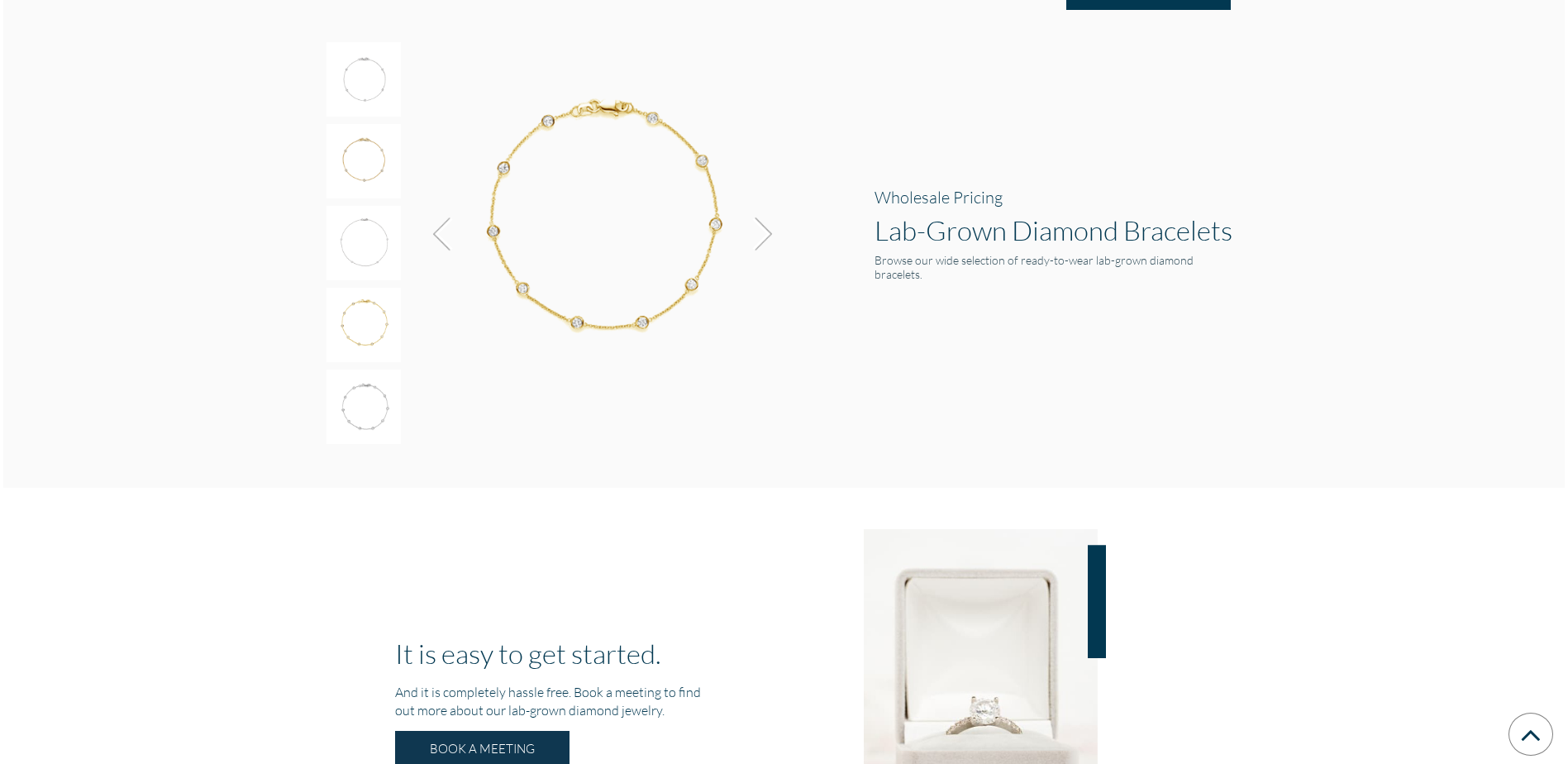
click at [772, 237] on img at bounding box center [758, 234] width 45 height 45
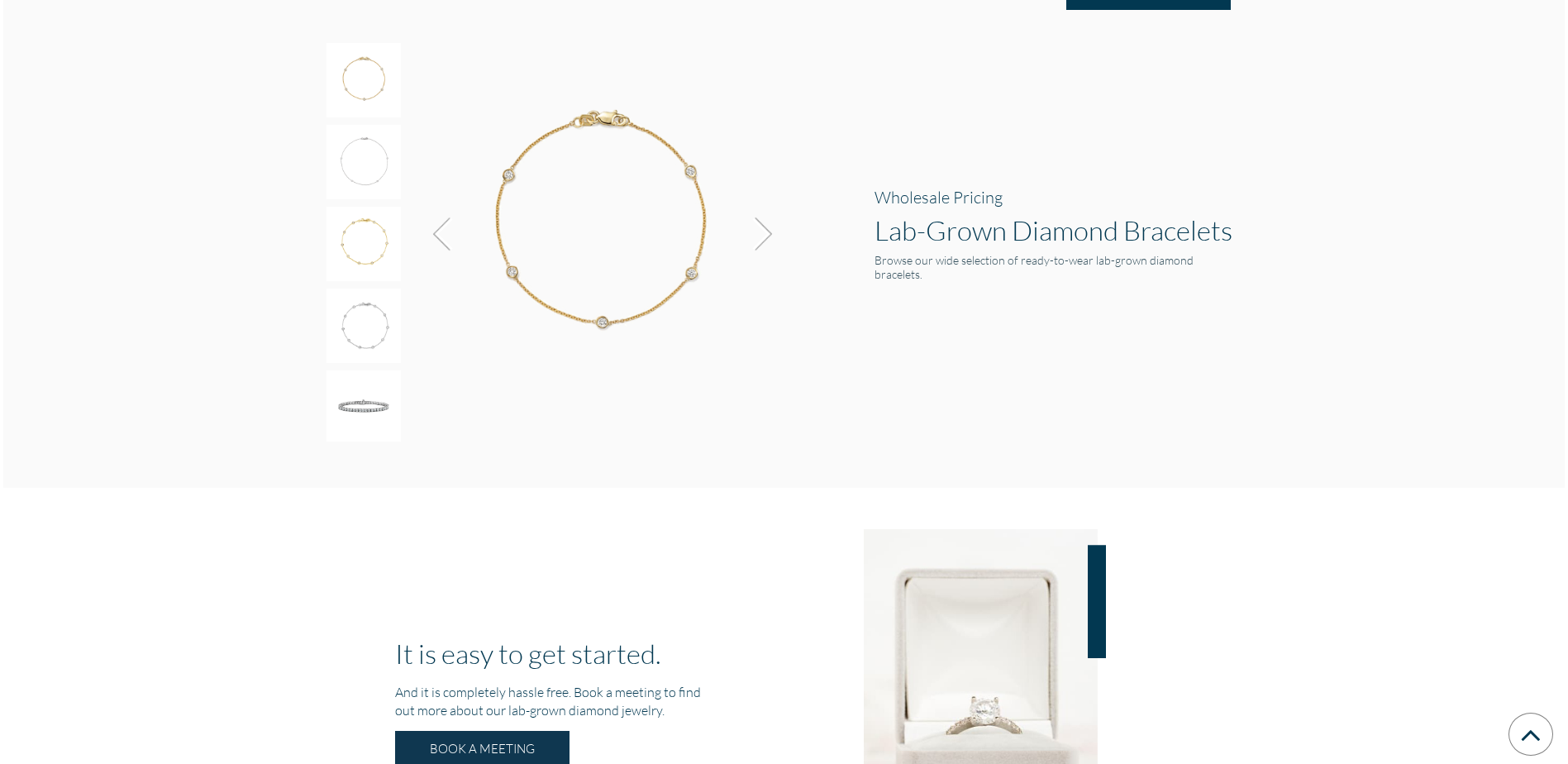
click at [772, 237] on img at bounding box center [758, 234] width 45 height 45
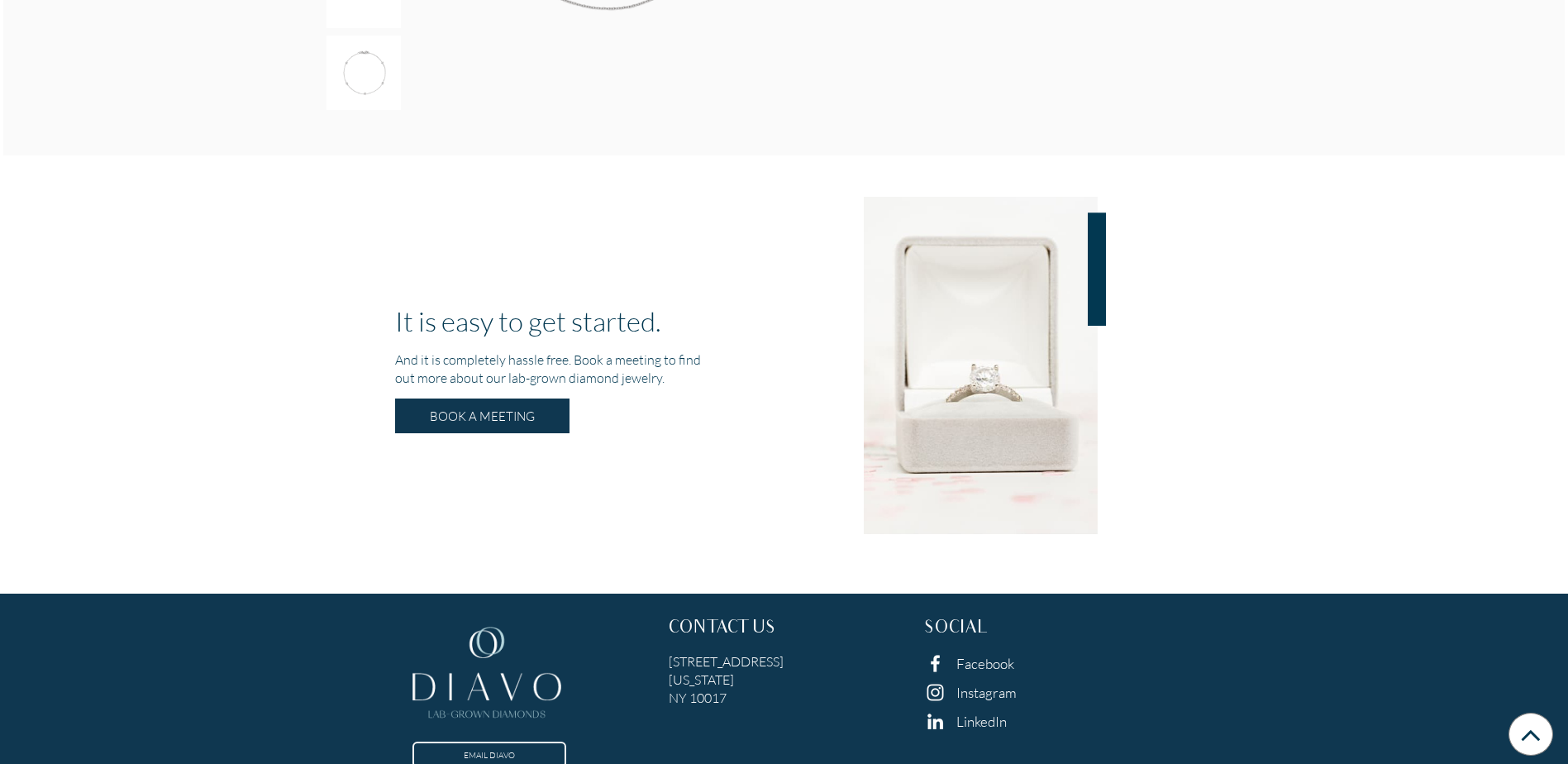
scroll to position [3044, 0]
